Goal: Information Seeking & Learning: Learn about a topic

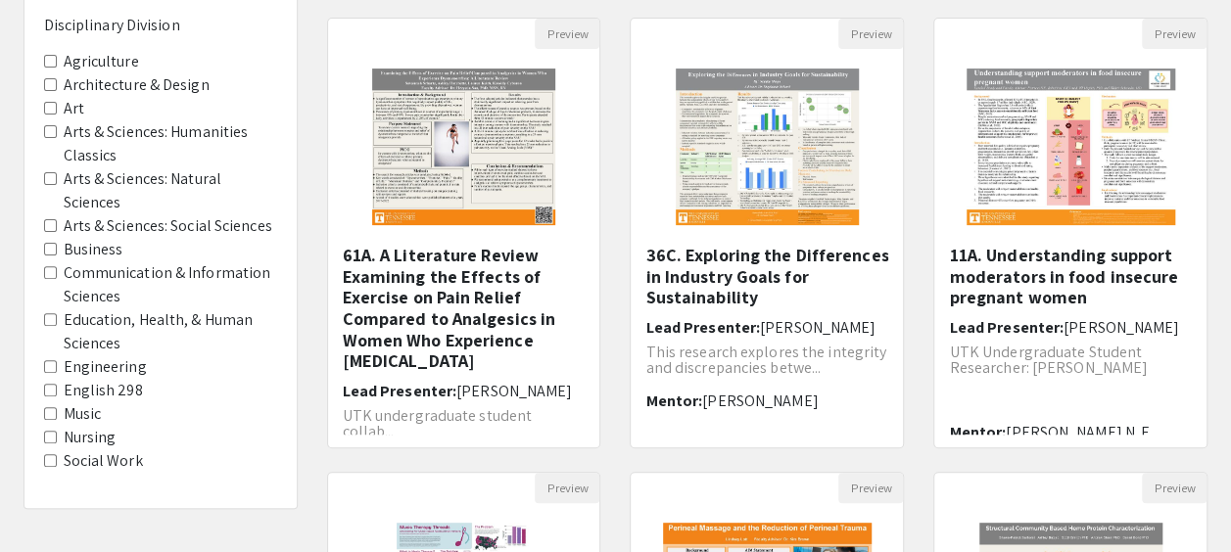
scroll to position [200, 0]
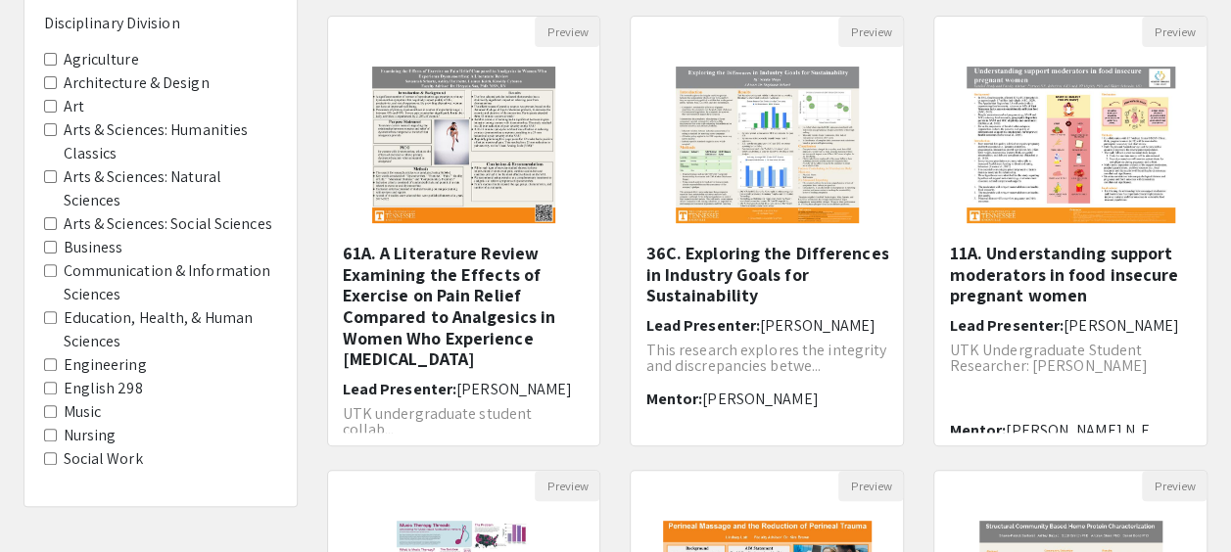
click at [51, 439] on Division-Nursing "Nursing" at bounding box center [50, 435] width 13 height 13
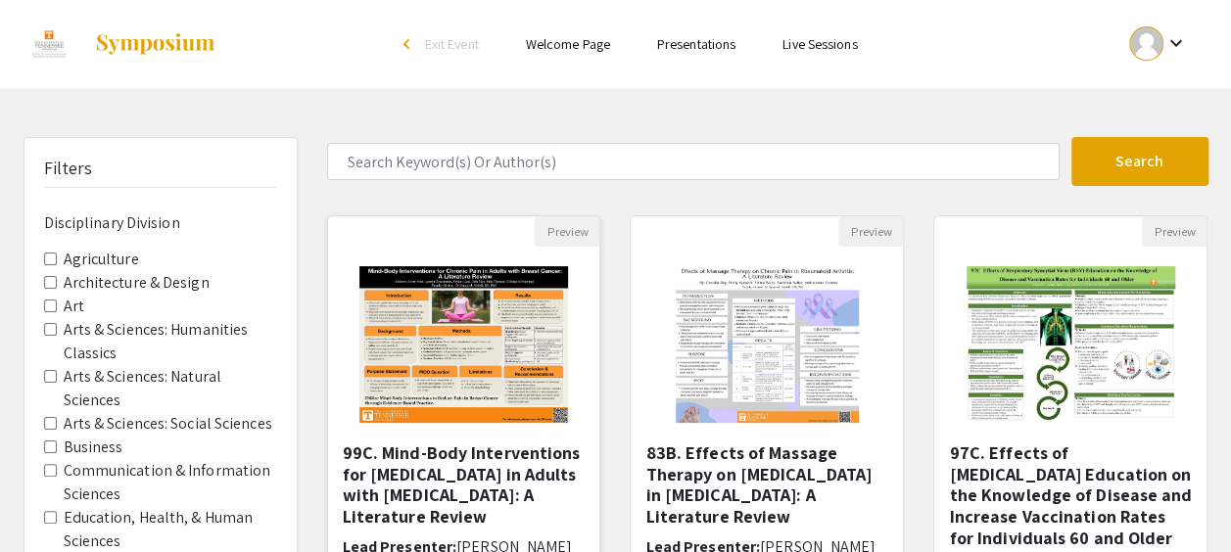
scroll to position [4, 0]
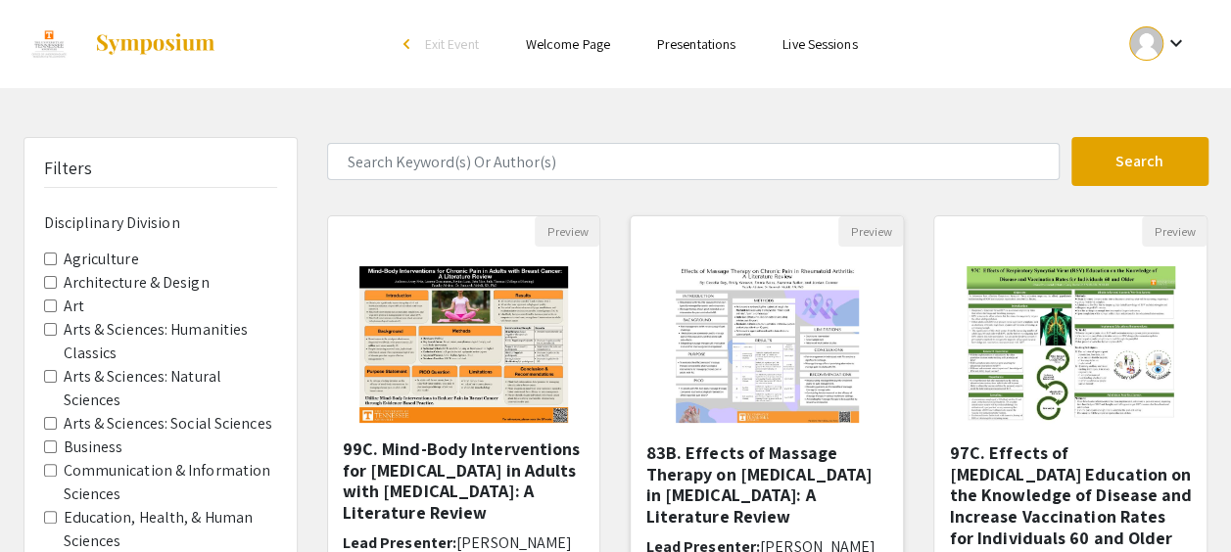
click at [725, 349] on img at bounding box center [767, 345] width 222 height 196
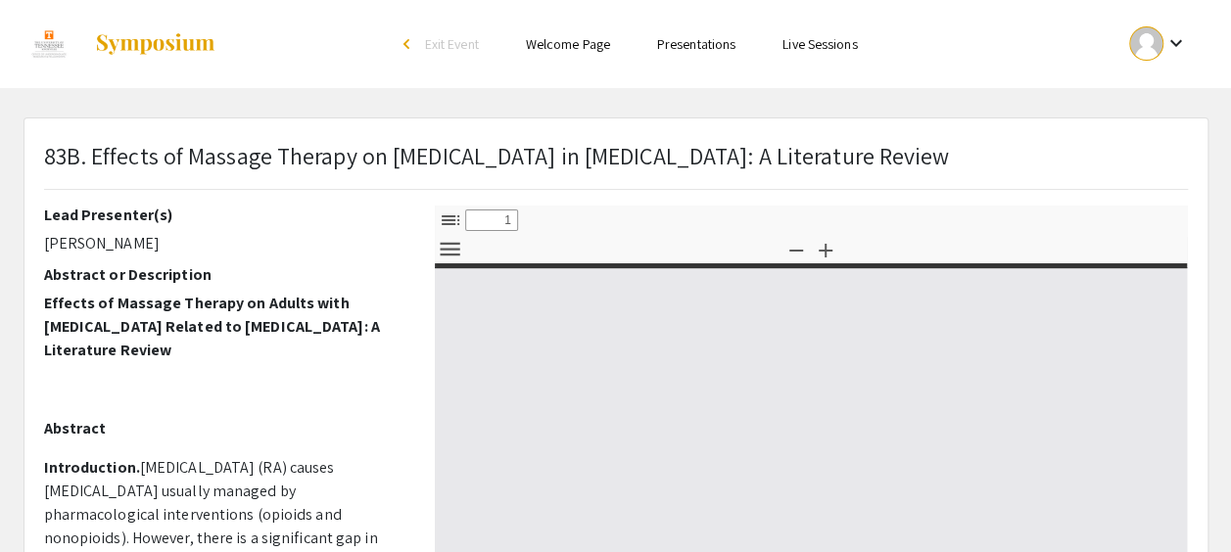
select select "custom"
type input "0"
select select "custom"
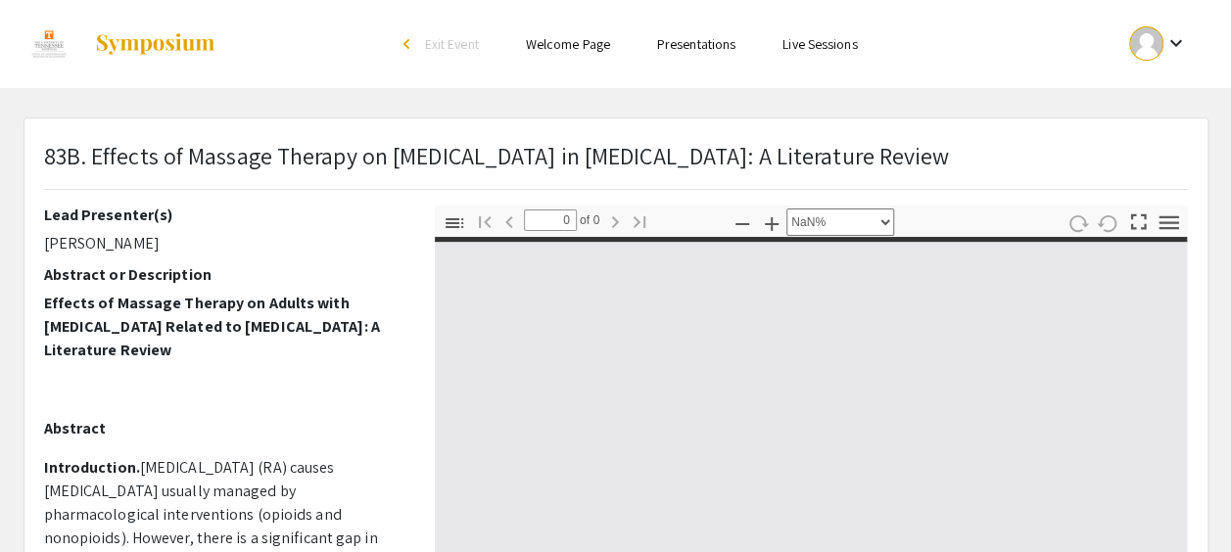
type input "1"
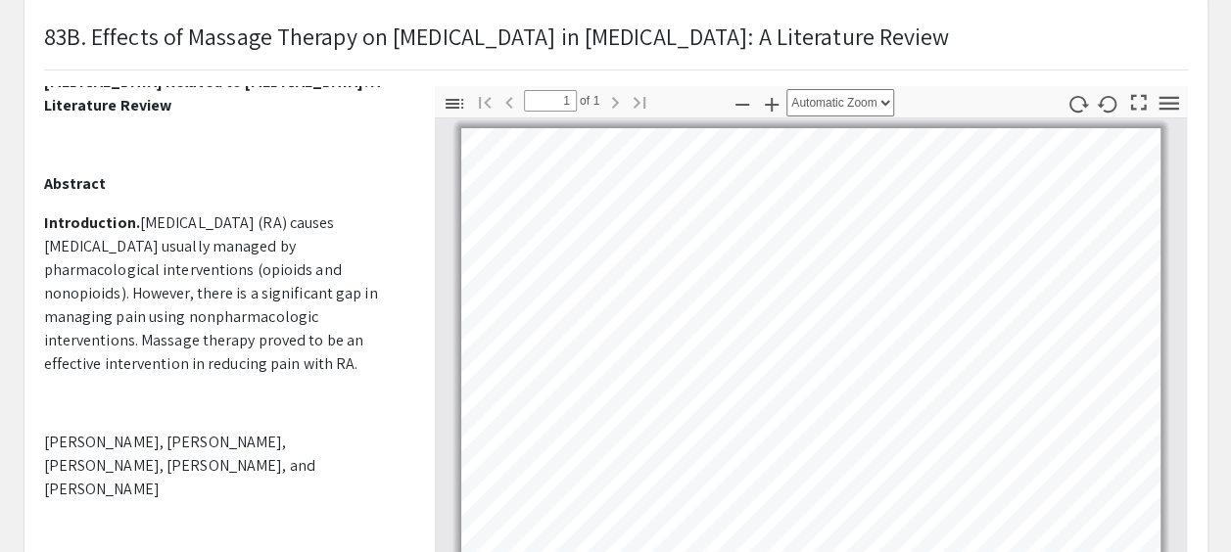
scroll to position [362, 0]
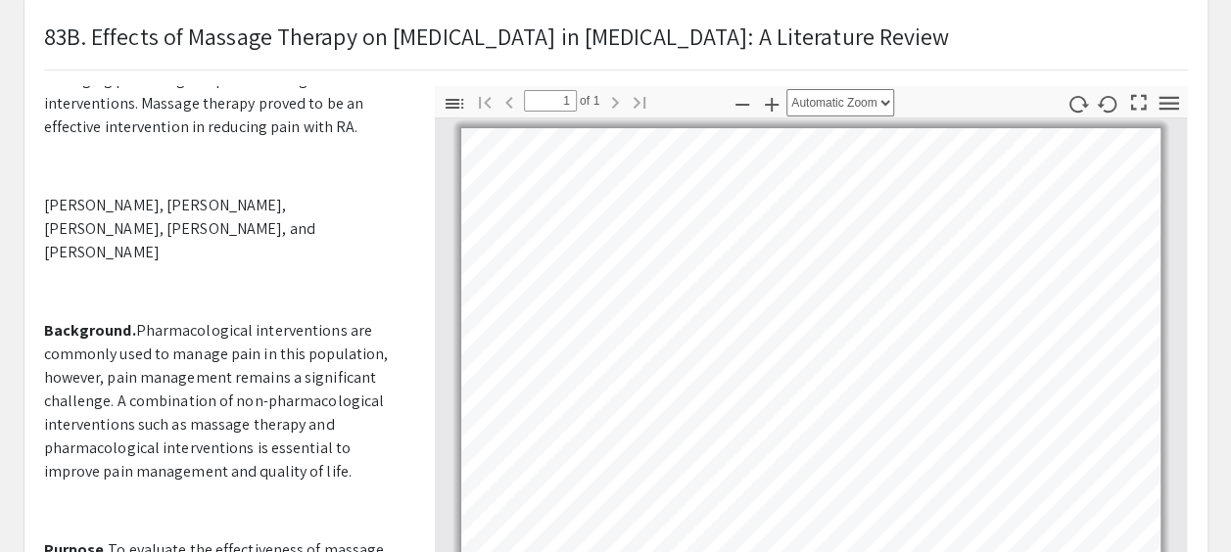
select select "page-width"
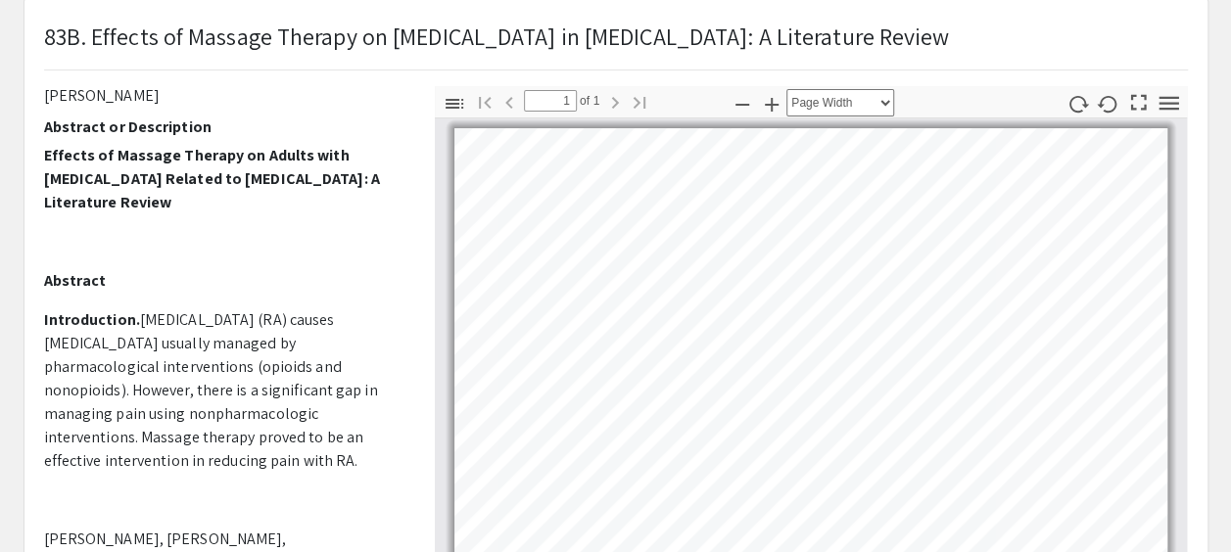
scroll to position [0, 0]
